Goal: Task Accomplishment & Management: Complete application form

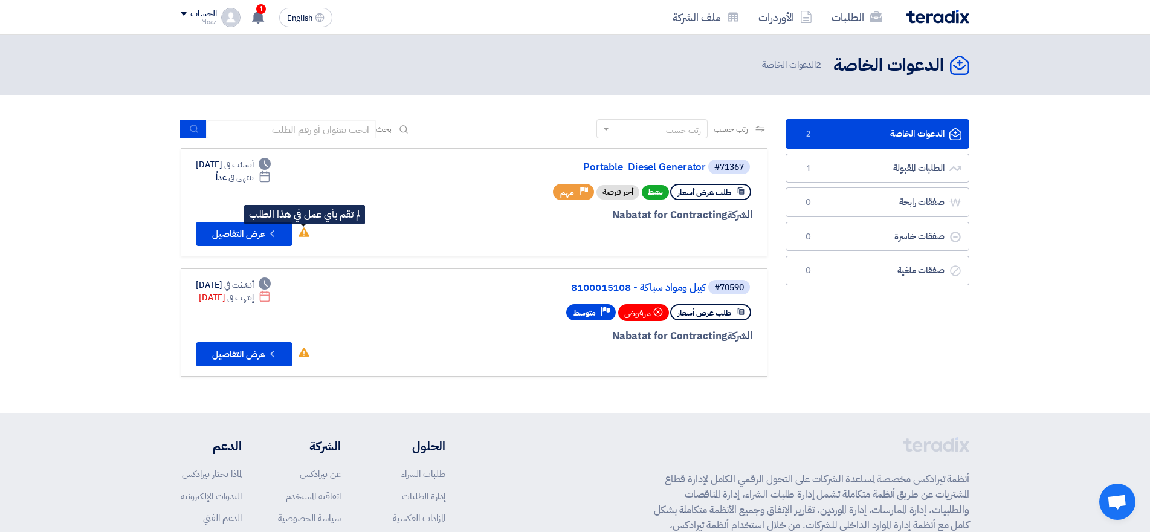
click at [300, 235] on use at bounding box center [304, 232] width 11 height 10
click at [303, 235] on use at bounding box center [304, 232] width 11 height 10
click at [617, 169] on link "Portable Diesel Generator" at bounding box center [585, 167] width 242 height 11
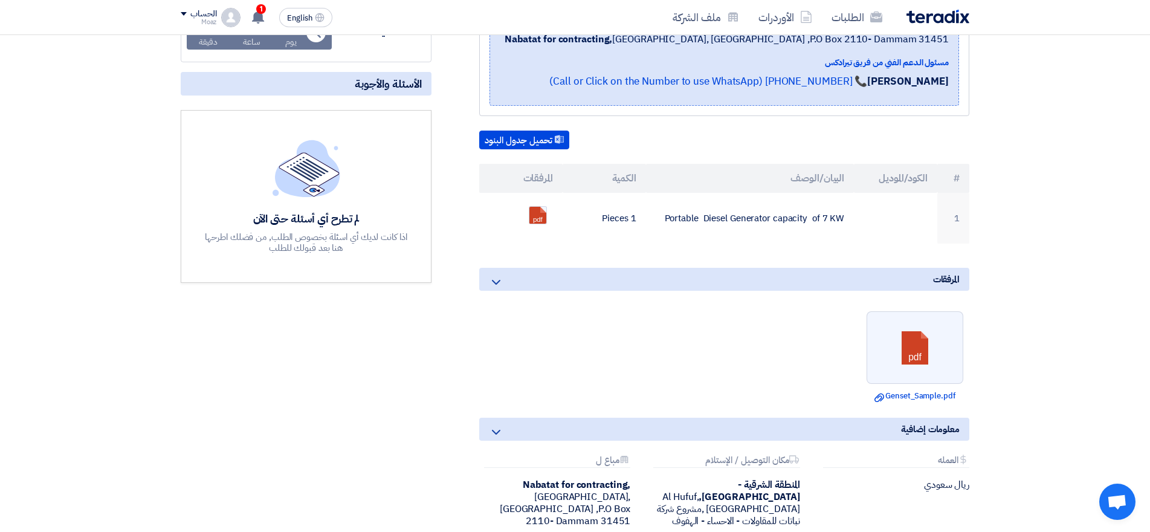
scroll to position [242, 0]
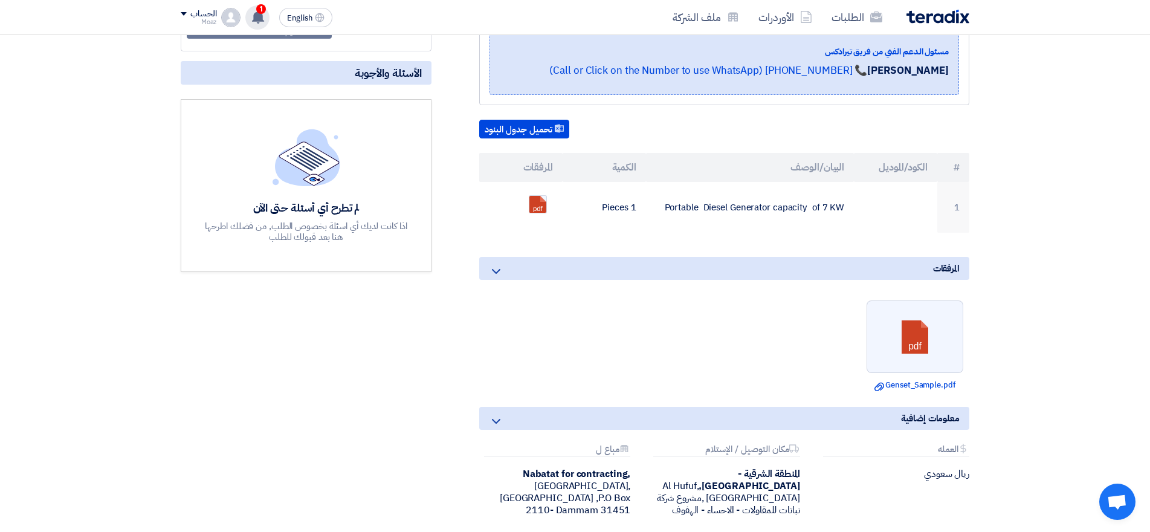
click at [253, 27] on div "1 تم نشر طلب عروض أسعار جديد - شاهد التفاصيل [DATE] تم نشر طلب عروض أسعار جديد …" at bounding box center [257, 17] width 24 height 24
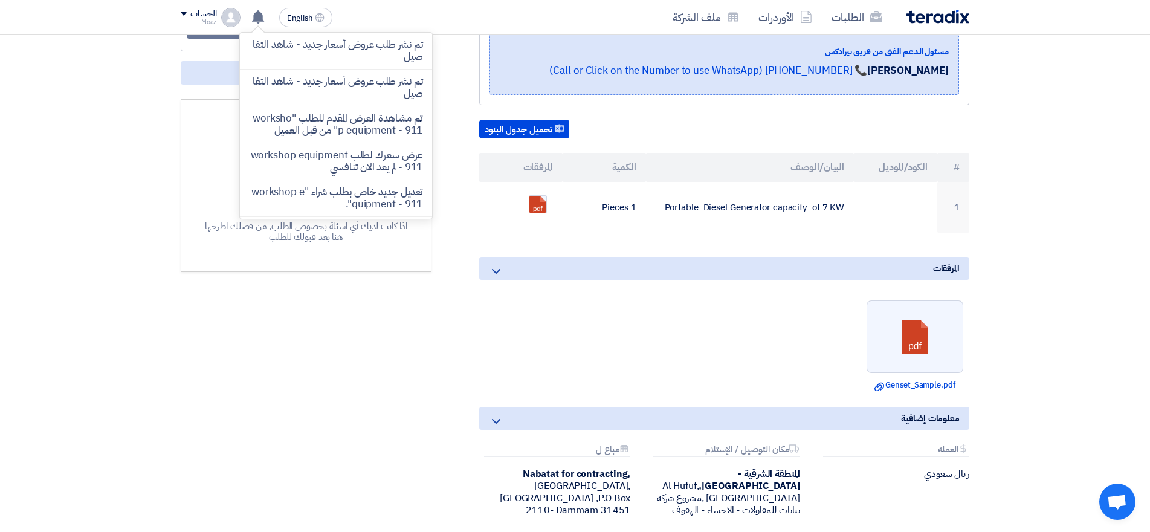
click at [92, 96] on section "Portable Diesel Generator بيانات العميل [PERSON_NAME] Senior Procurement Specia…" at bounding box center [575, 261] width 1150 height 683
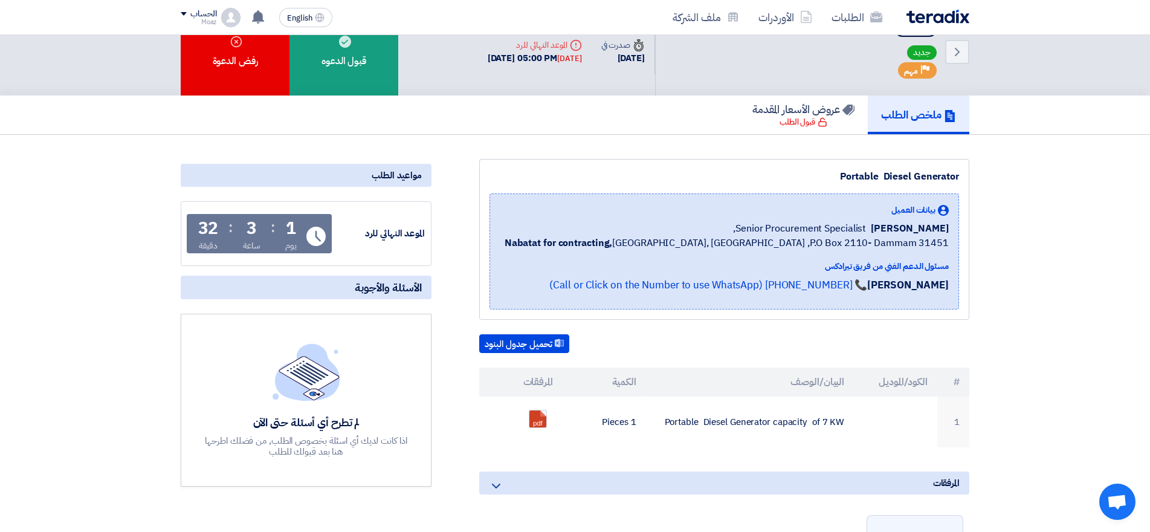
scroll to position [0, 0]
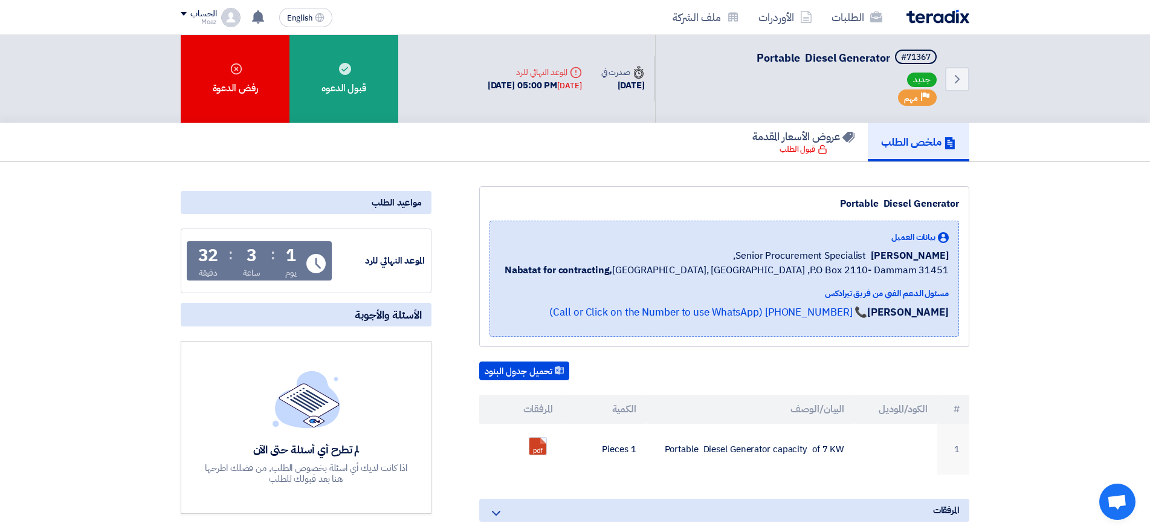
click at [82, 177] on section "Portable Diesel Generator بيانات العميل [PERSON_NAME] Senior Procurement Specia…" at bounding box center [575, 503] width 1150 height 683
click at [83, 177] on section "Portable Diesel Generator بيانات العميل [PERSON_NAME] Senior Procurement Specia…" at bounding box center [575, 503] width 1150 height 683
click at [86, 177] on section "Portable Diesel Generator بيانات العميل [PERSON_NAME] Senior Procurement Specia…" at bounding box center [575, 503] width 1150 height 683
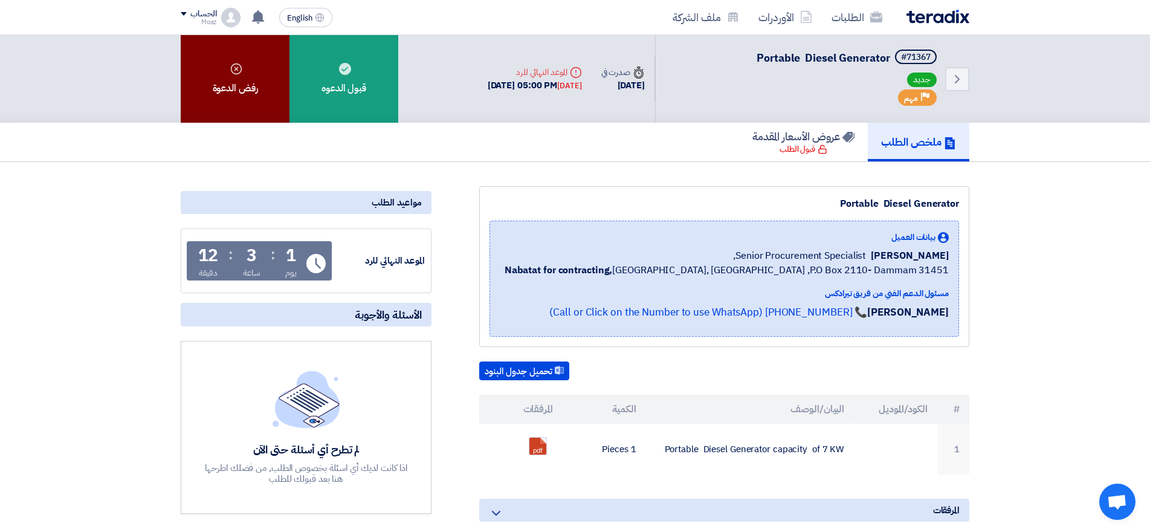
click at [233, 70] on icon at bounding box center [236, 69] width 12 height 12
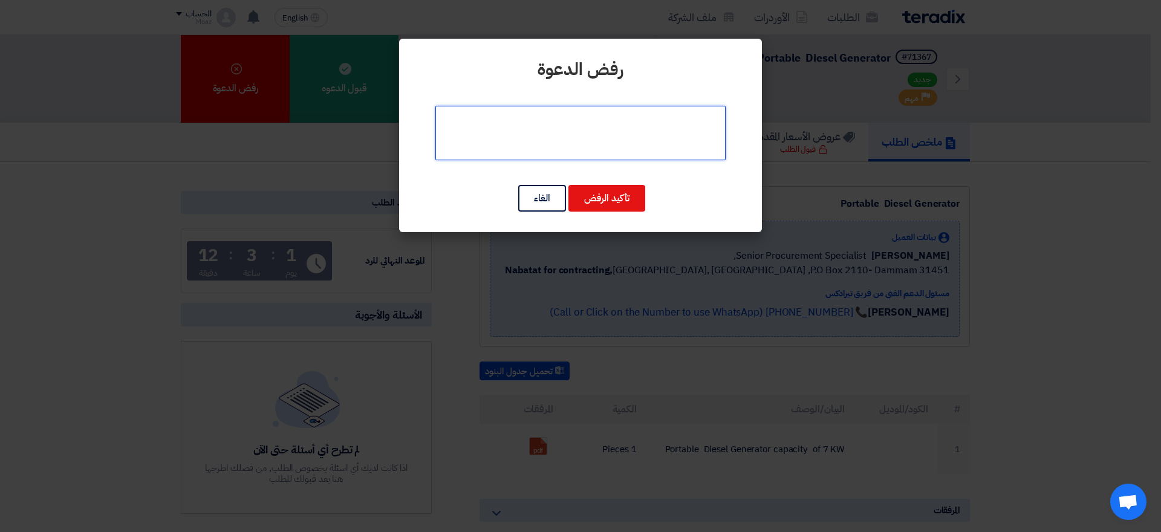
drag, startPoint x: 564, startPoint y: 142, endPoint x: 580, endPoint y: 133, distance: 18.7
click at [565, 141] on textarea at bounding box center [580, 133] width 290 height 54
type textarea "y"
type textarea "غير متوفر"
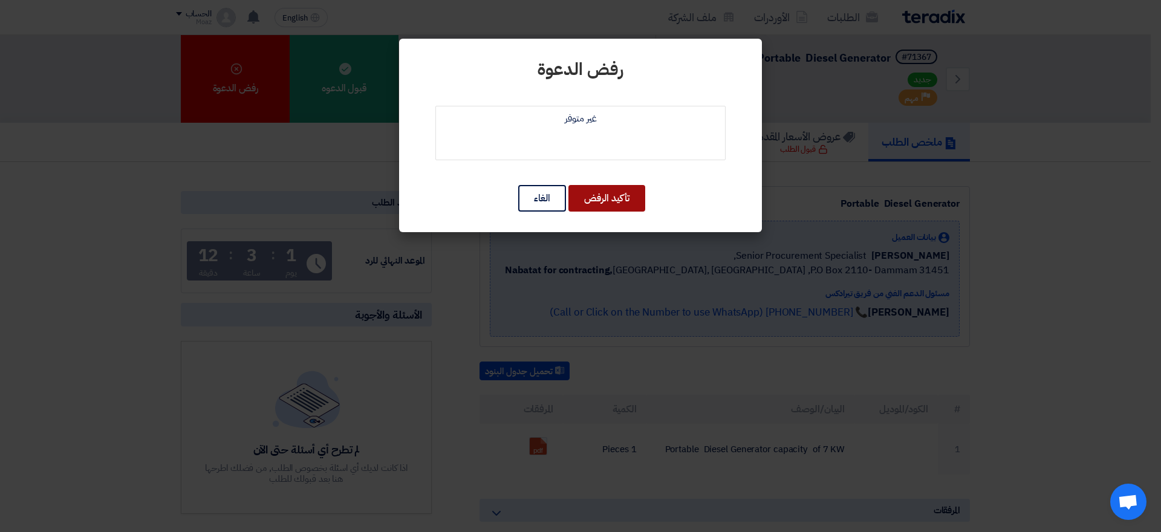
click at [606, 196] on button "تأكيد الرفض" at bounding box center [606, 198] width 77 height 27
